Goal: Obtain resource: Download file/media

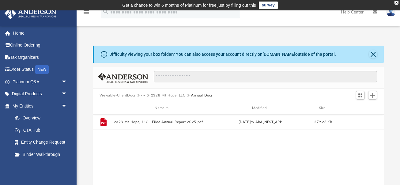
scroll to position [139, 291]
click at [163, 95] on button "2328 Mt Hope, LLC" at bounding box center [168, 96] width 35 height 6
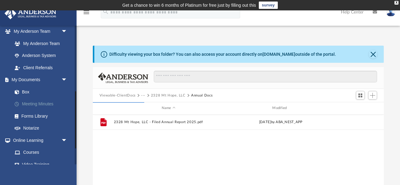
scroll to position [160, 0]
click at [33, 91] on link "Box" at bounding box center [43, 91] width 68 height 12
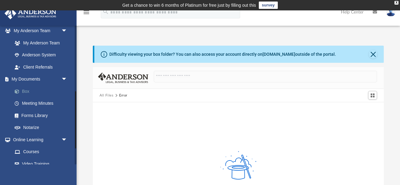
click at [29, 89] on link "Box" at bounding box center [43, 91] width 68 height 12
click at [371, 53] on button "Close" at bounding box center [372, 54] width 9 height 9
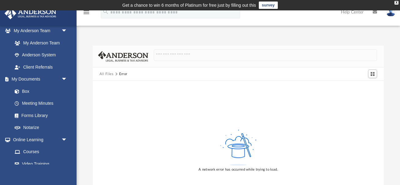
click at [104, 74] on button "All Files" at bounding box center [106, 74] width 14 height 6
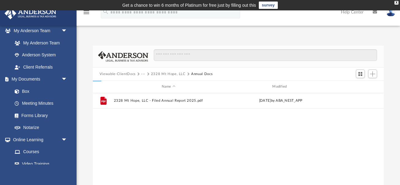
scroll to position [139, 291]
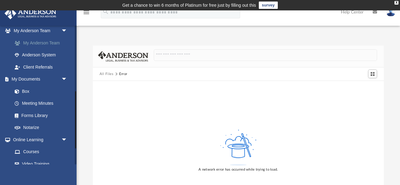
click at [36, 39] on link "My Anderson Team" at bounding box center [43, 43] width 68 height 12
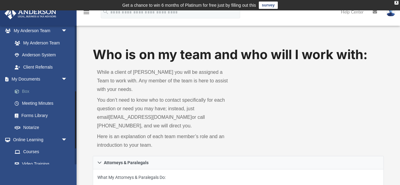
click at [20, 91] on span at bounding box center [20, 91] width 4 height 4
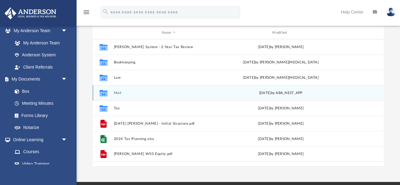
scroll to position [75, 0]
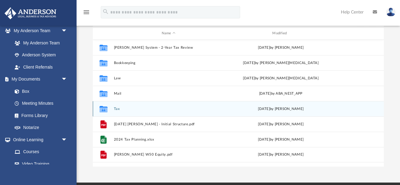
click at [117, 108] on button "Tax" at bounding box center [169, 109] width 110 height 4
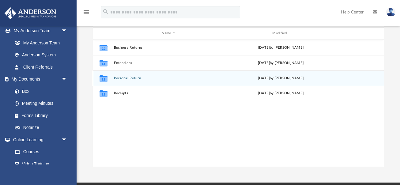
click at [124, 80] on button "Personal Return" at bounding box center [169, 78] width 110 height 4
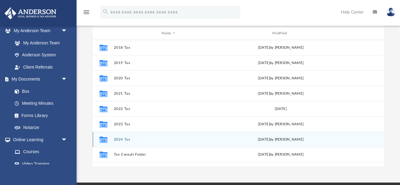
click at [120, 141] on button "2024 Tax" at bounding box center [169, 139] width 110 height 4
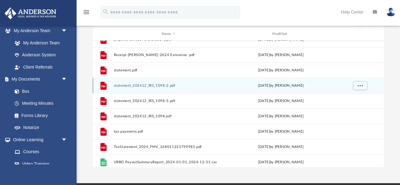
scroll to position [207, 0]
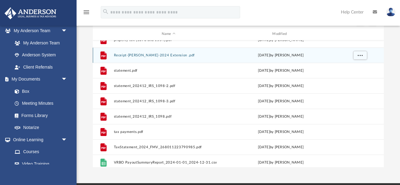
click at [170, 56] on button "Receipt-[PERSON_NAME]-2024 Extension .pdf" at bounding box center [169, 55] width 110 height 4
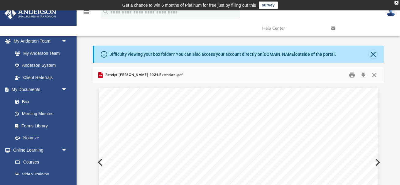
scroll to position [0, 0]
click at [375, 75] on button "Close" at bounding box center [373, 74] width 11 height 9
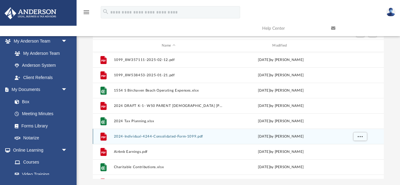
scroll to position [62, 0]
click at [155, 137] on button "2024-Individual-4244-Consolidated-Form-1099.pdf" at bounding box center [169, 137] width 110 height 4
